Goal: Transaction & Acquisition: Purchase product/service

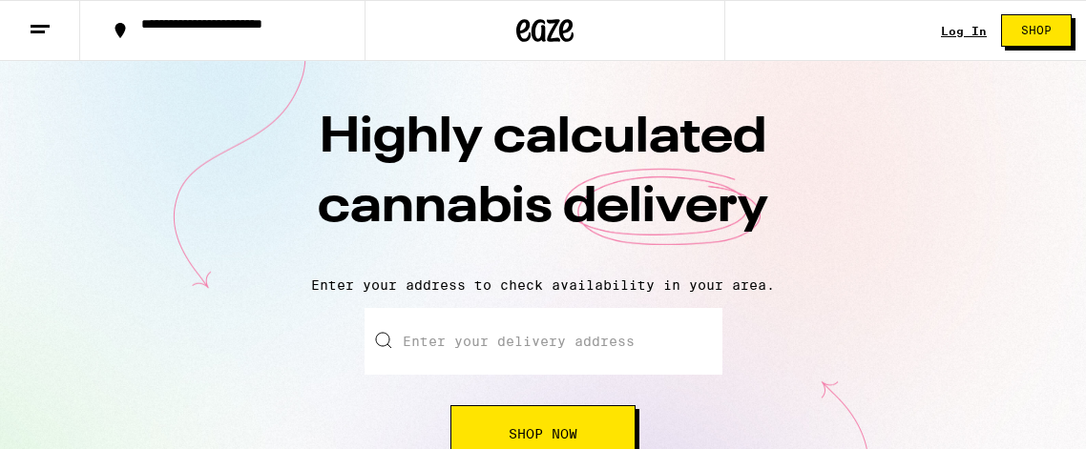
click at [40, 19] on icon at bounding box center [40, 29] width 23 height 23
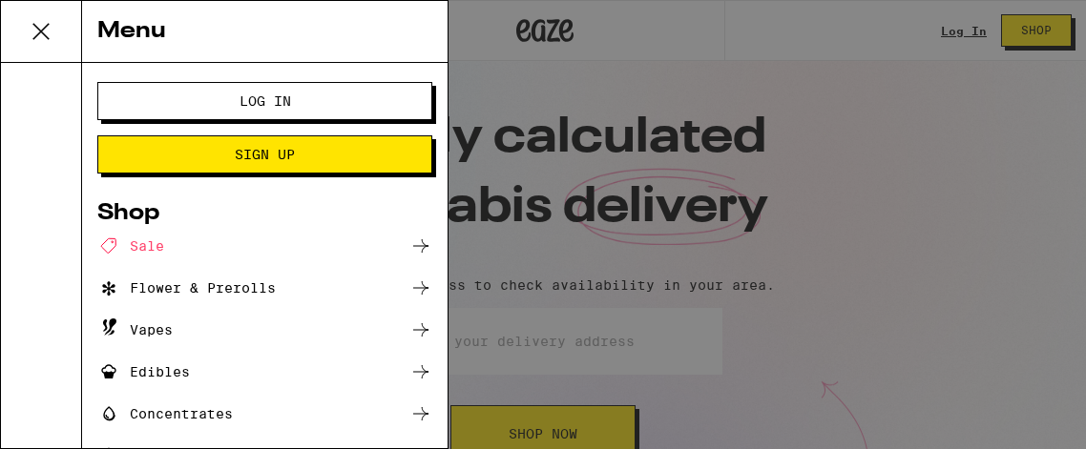
click at [166, 365] on div "Edibles" at bounding box center [143, 372] width 93 height 23
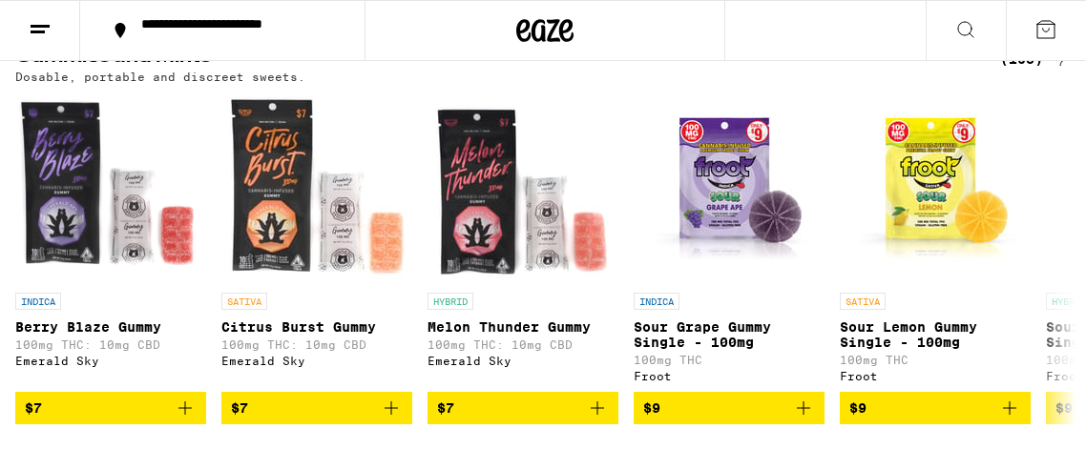
scroll to position [229, 0]
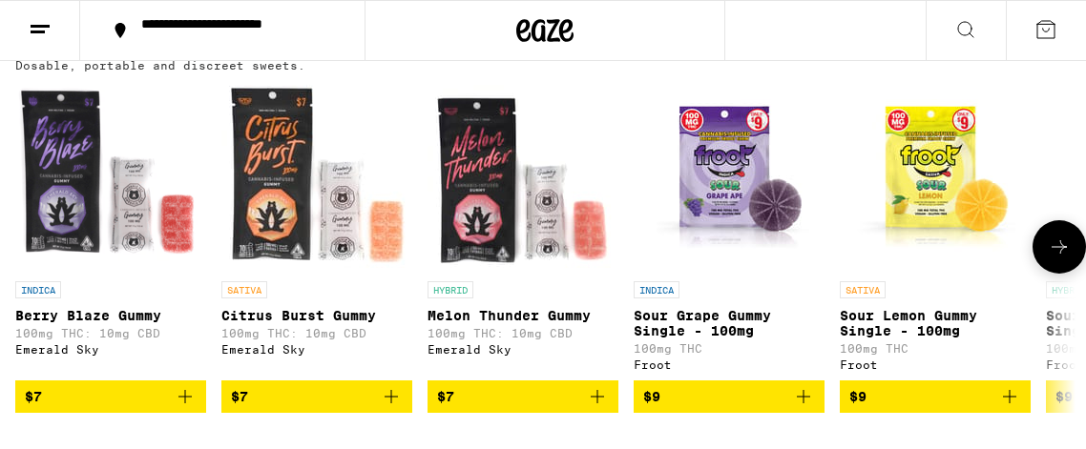
click at [1045, 246] on button at bounding box center [1058, 246] width 53 height 53
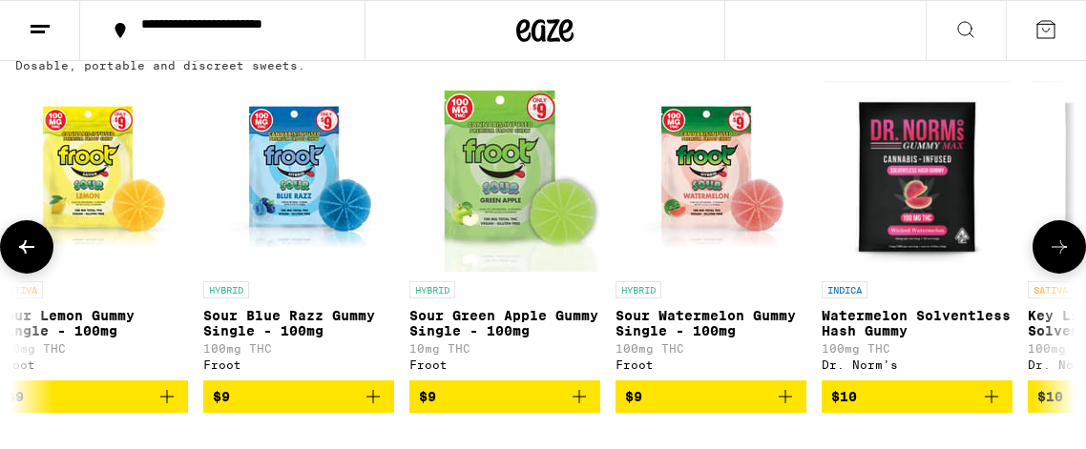
scroll to position [0, 847]
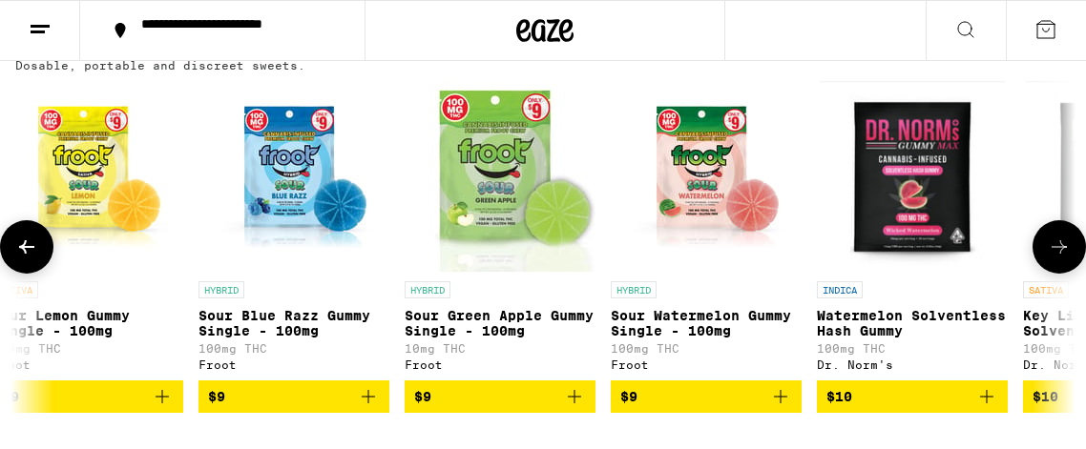
click at [1045, 246] on button at bounding box center [1058, 246] width 53 height 53
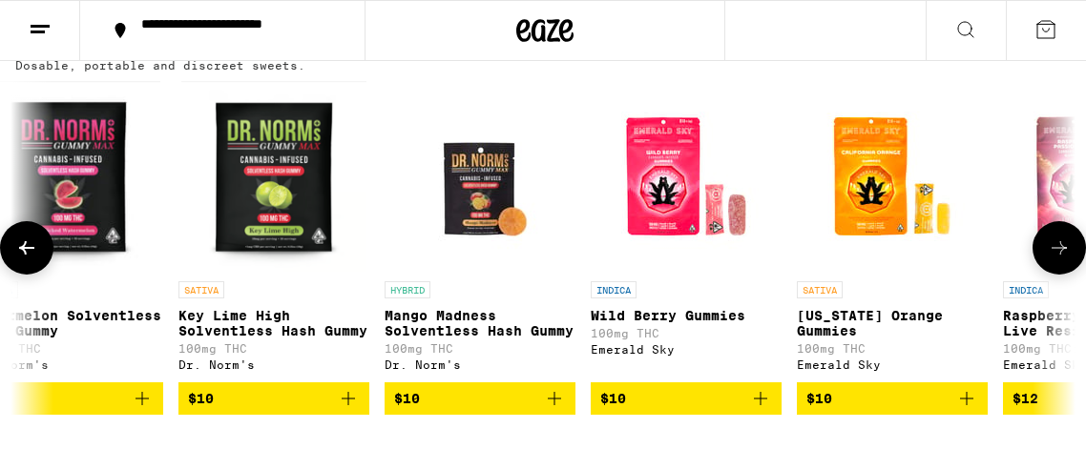
scroll to position [0, 1695]
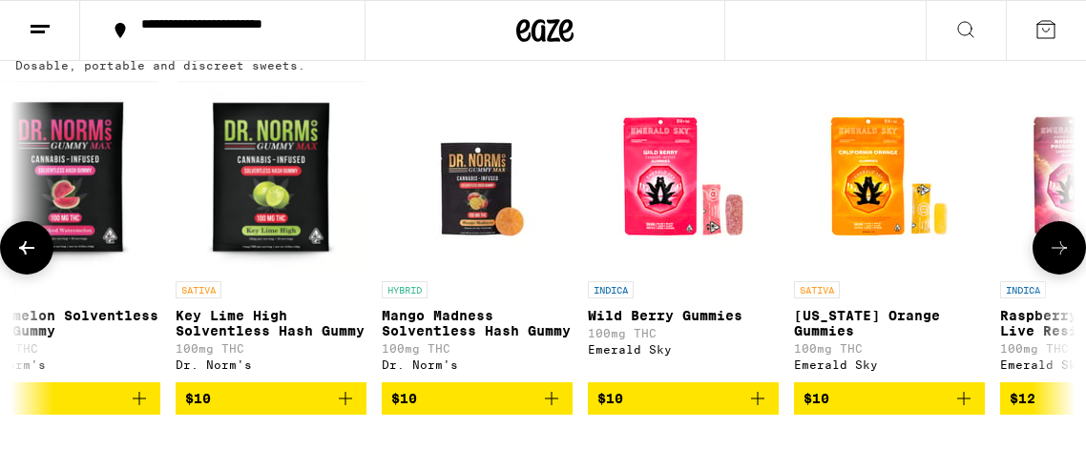
click at [1045, 246] on button at bounding box center [1058, 247] width 53 height 53
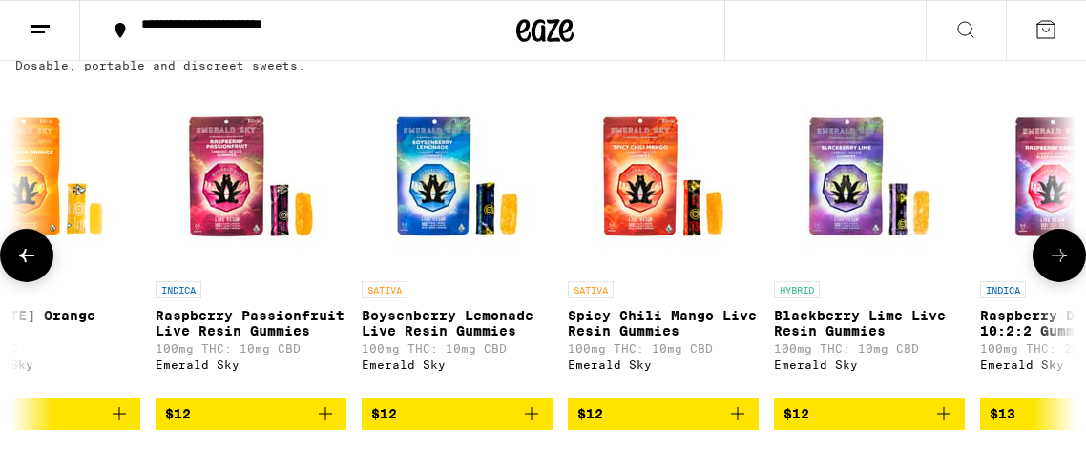
scroll to position [0, 2542]
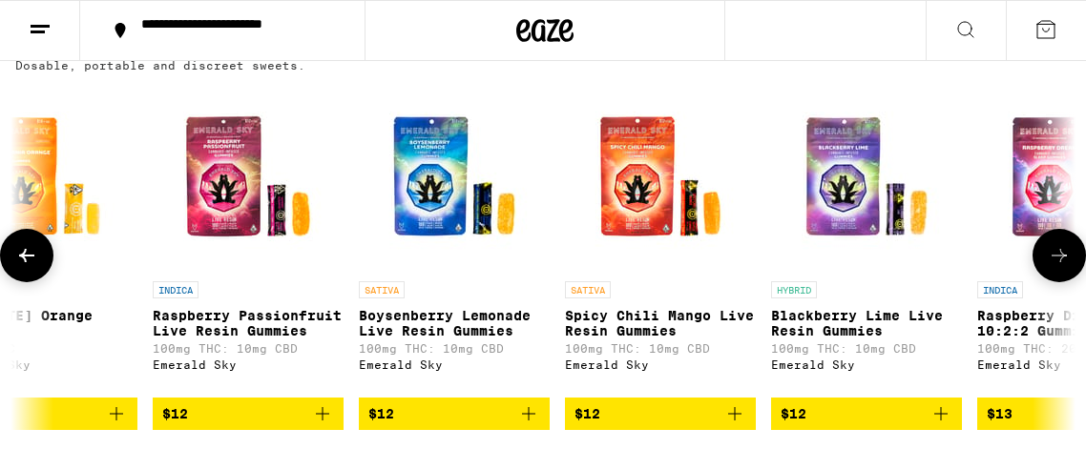
click at [1045, 246] on button at bounding box center [1058, 255] width 53 height 53
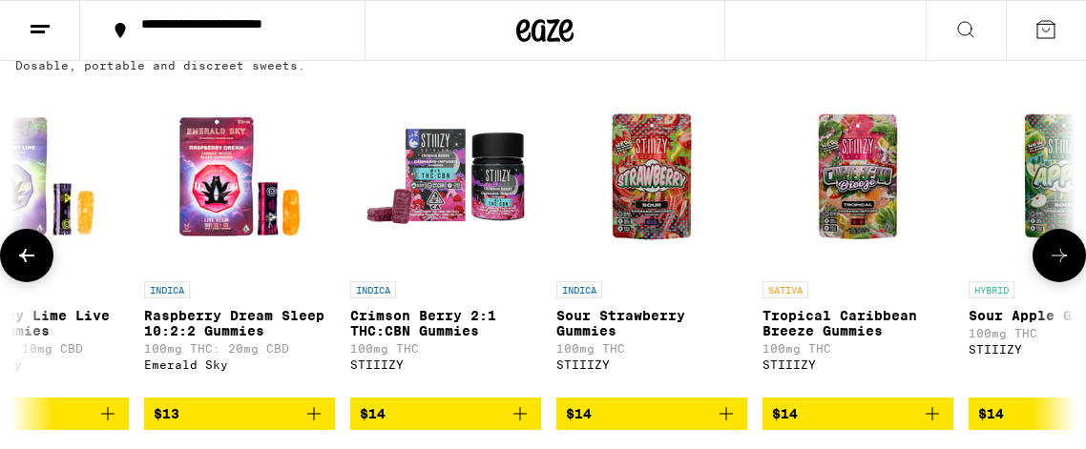
scroll to position [0, 3389]
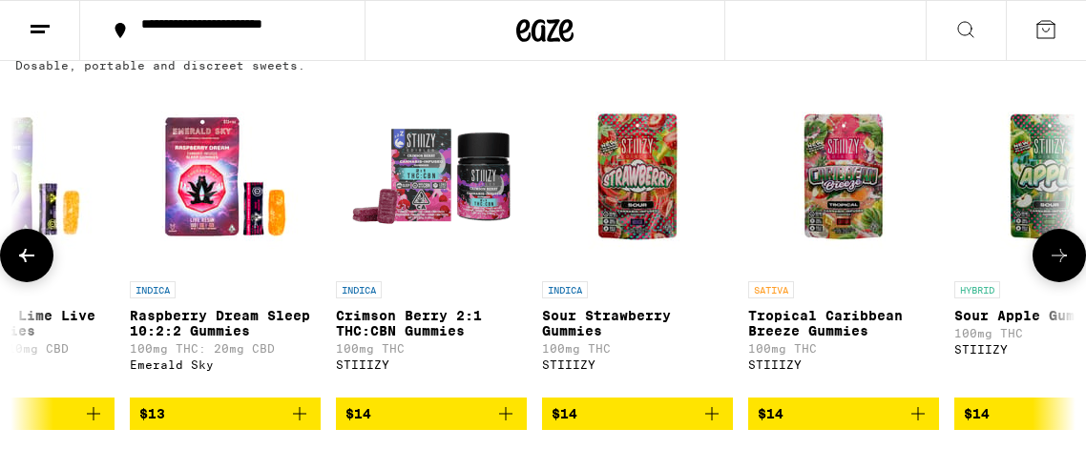
click at [1045, 246] on button at bounding box center [1058, 255] width 53 height 53
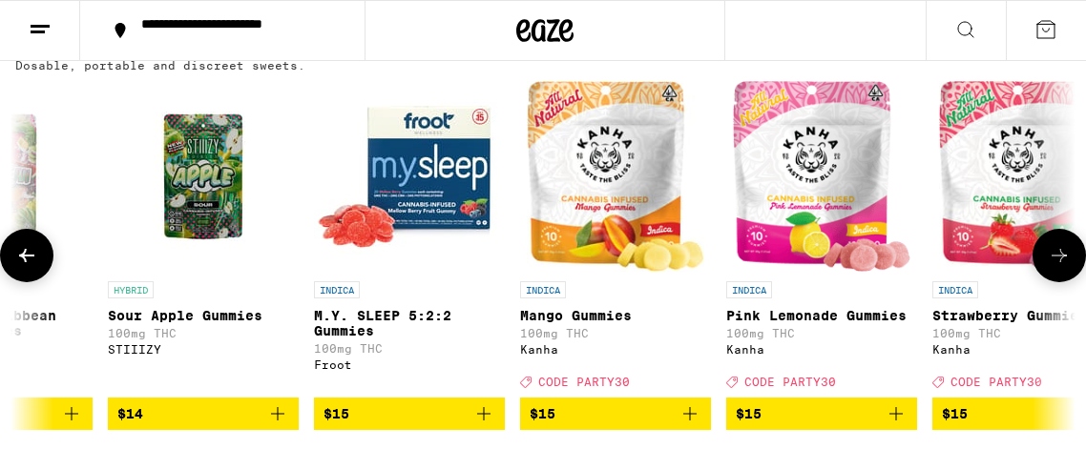
scroll to position [0, 4237]
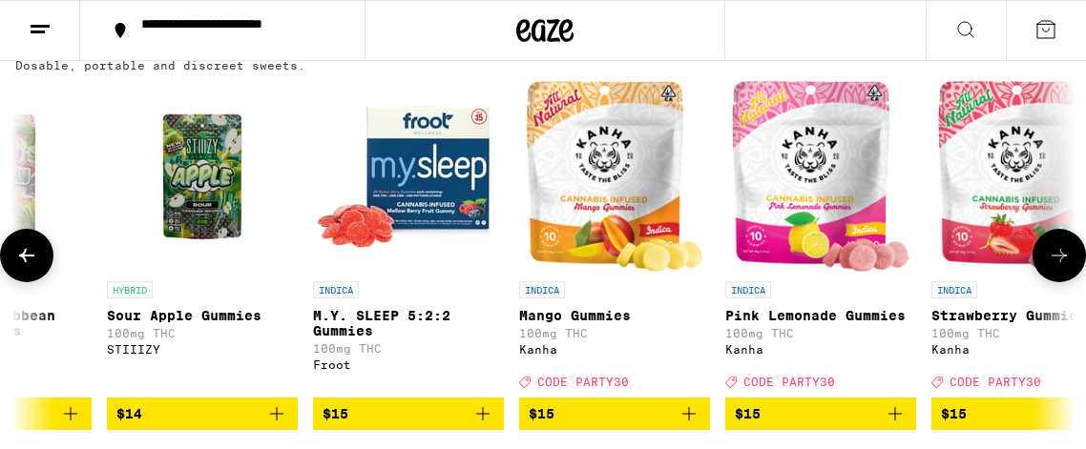
click at [600, 316] on p "Mango Gummies" at bounding box center [614, 315] width 191 height 15
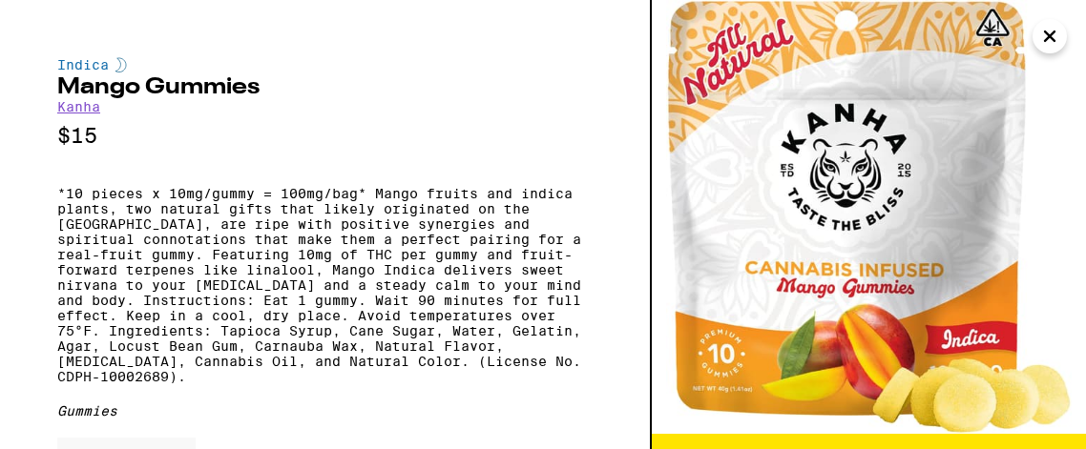
scroll to position [208, 0]
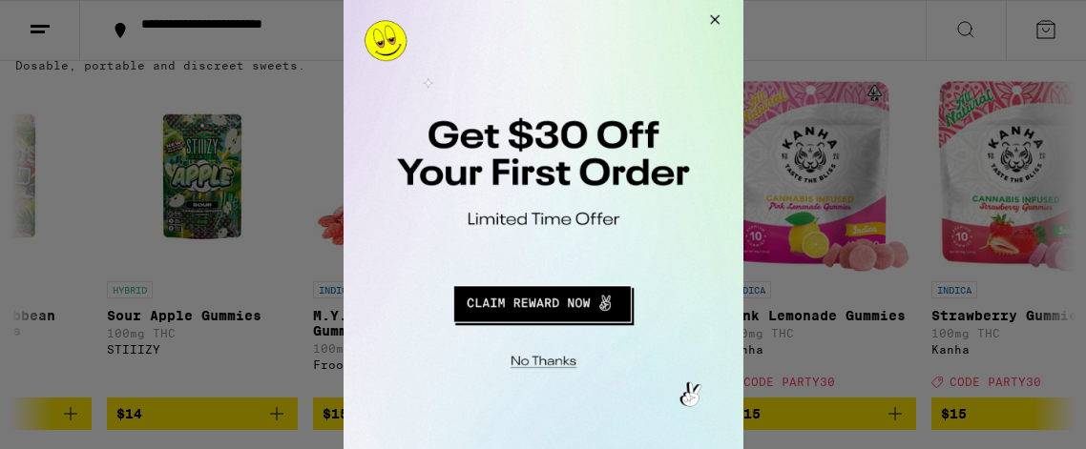
click at [704, 22] on button "Close Modal" at bounding box center [711, 23] width 52 height 46
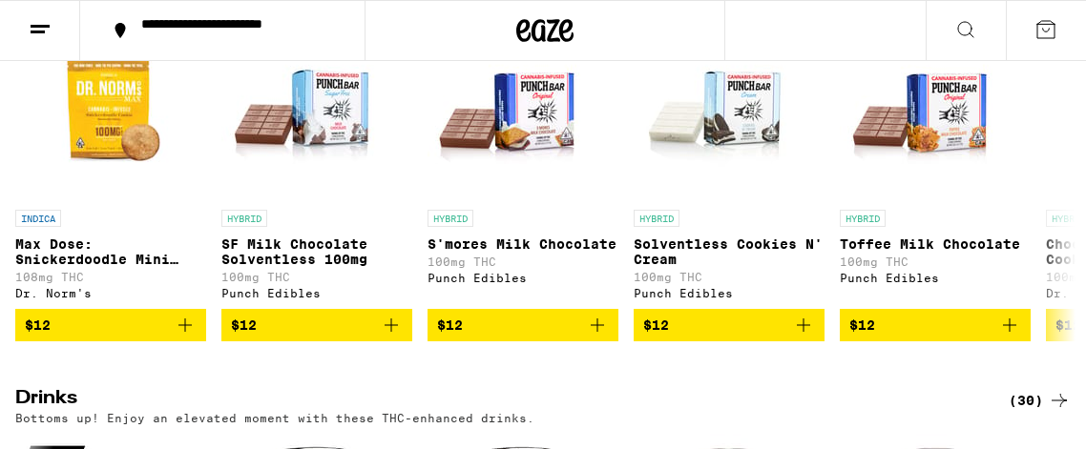
scroll to position [734, 0]
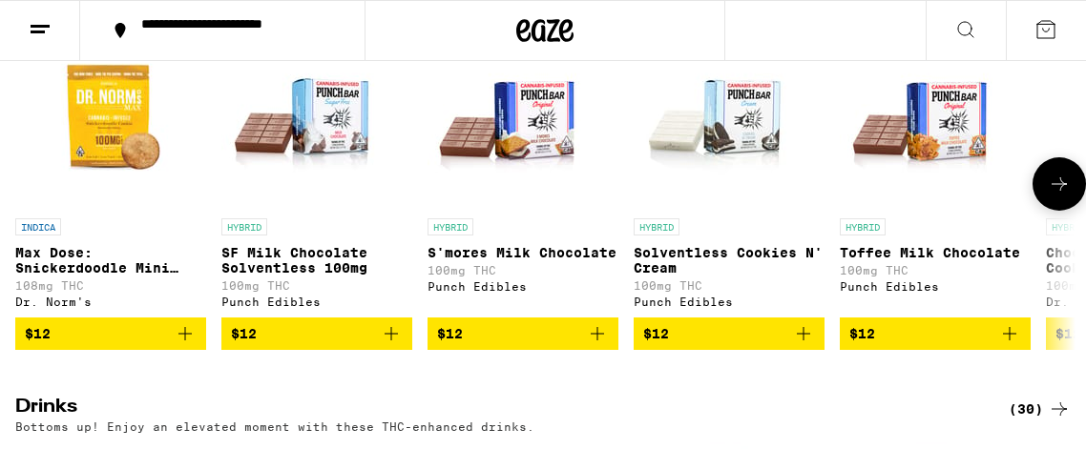
click at [294, 276] on p "SF Milk Chocolate Solventless 100mg" at bounding box center [316, 260] width 191 height 31
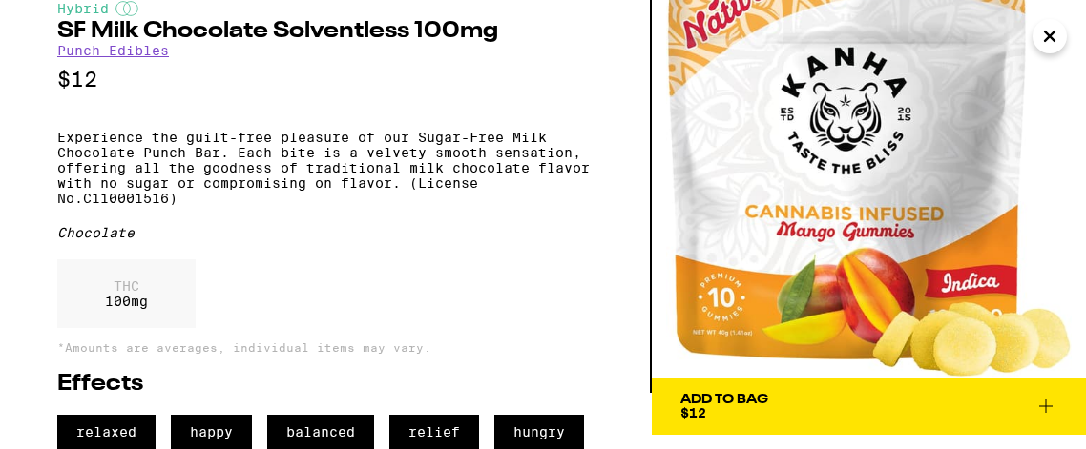
scroll to position [85, 0]
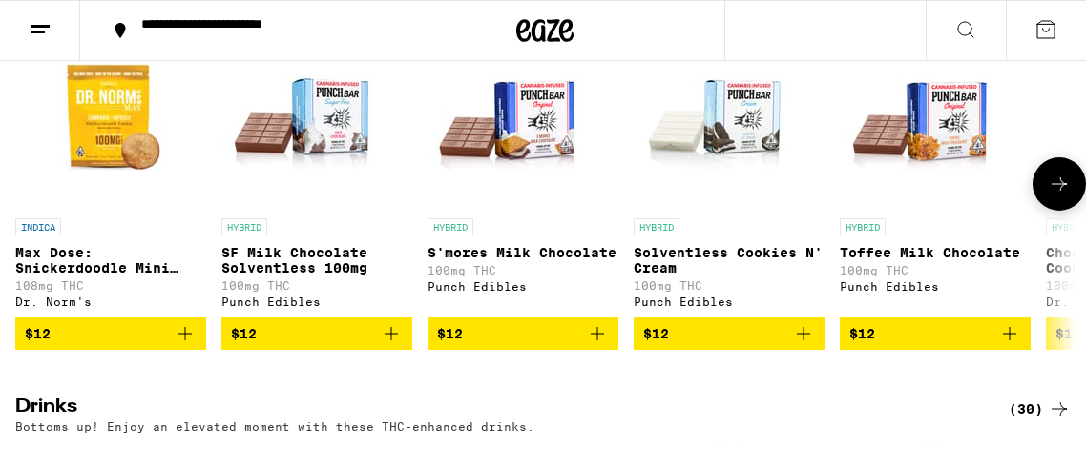
click at [266, 267] on p "SF Milk Chocolate Solventless 100mg" at bounding box center [316, 260] width 191 height 31
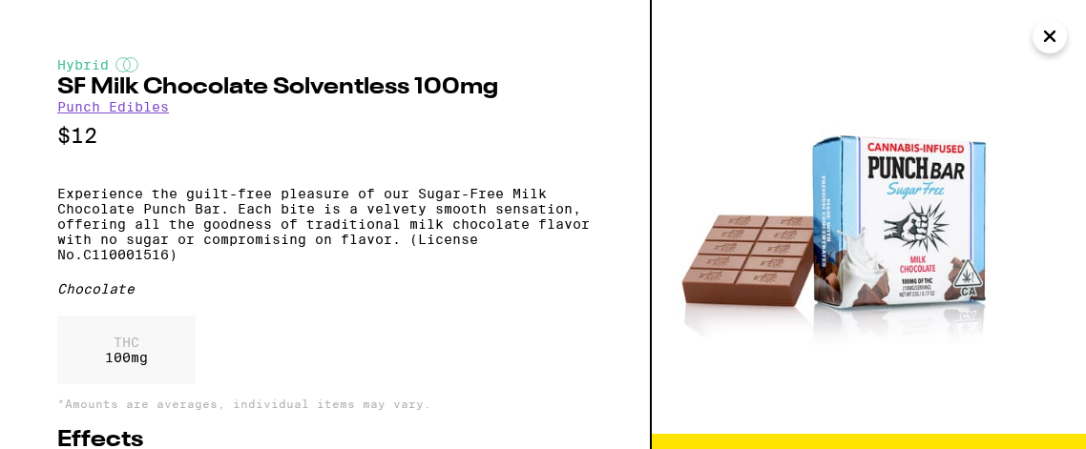
click at [444, 246] on p "Experience the guilt-free pleasure of our Sugar-Free Milk Chocolate Punch Bar. …" at bounding box center [324, 224] width 535 height 76
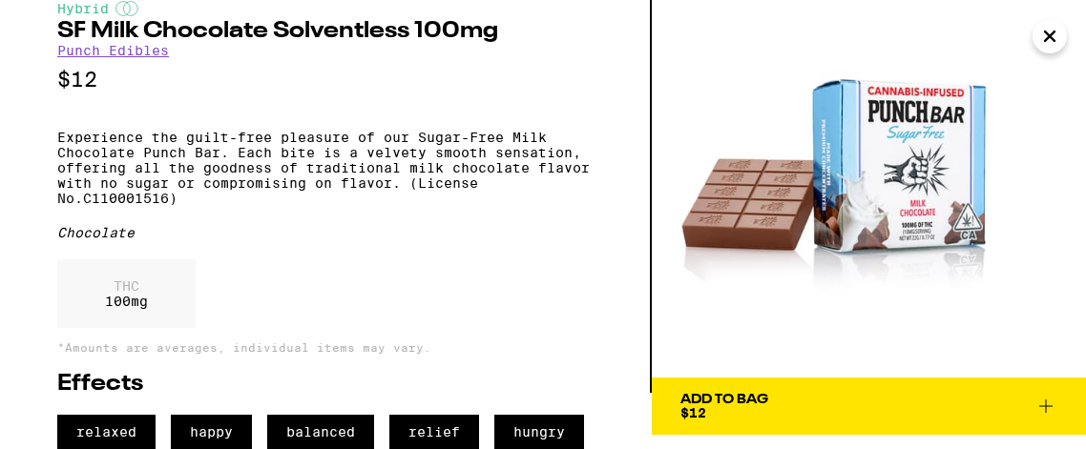
scroll to position [85, 0]
click at [464, 130] on p "Experience the guilt-free pleasure of our Sugar-Free Milk Chocolate Punch Bar. …" at bounding box center [324, 168] width 535 height 76
